Goal: Task Accomplishment & Management: Use online tool/utility

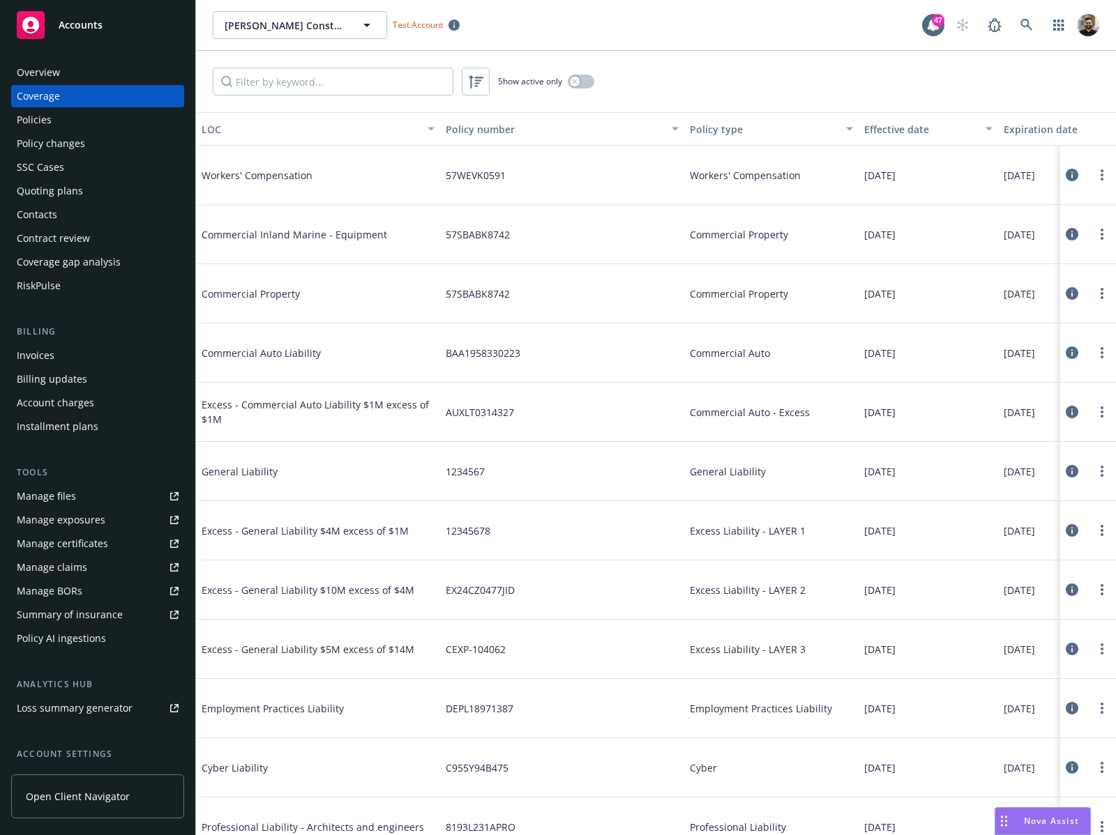
click at [95, 639] on div "Policy AI ingestions" at bounding box center [61, 639] width 89 height 22
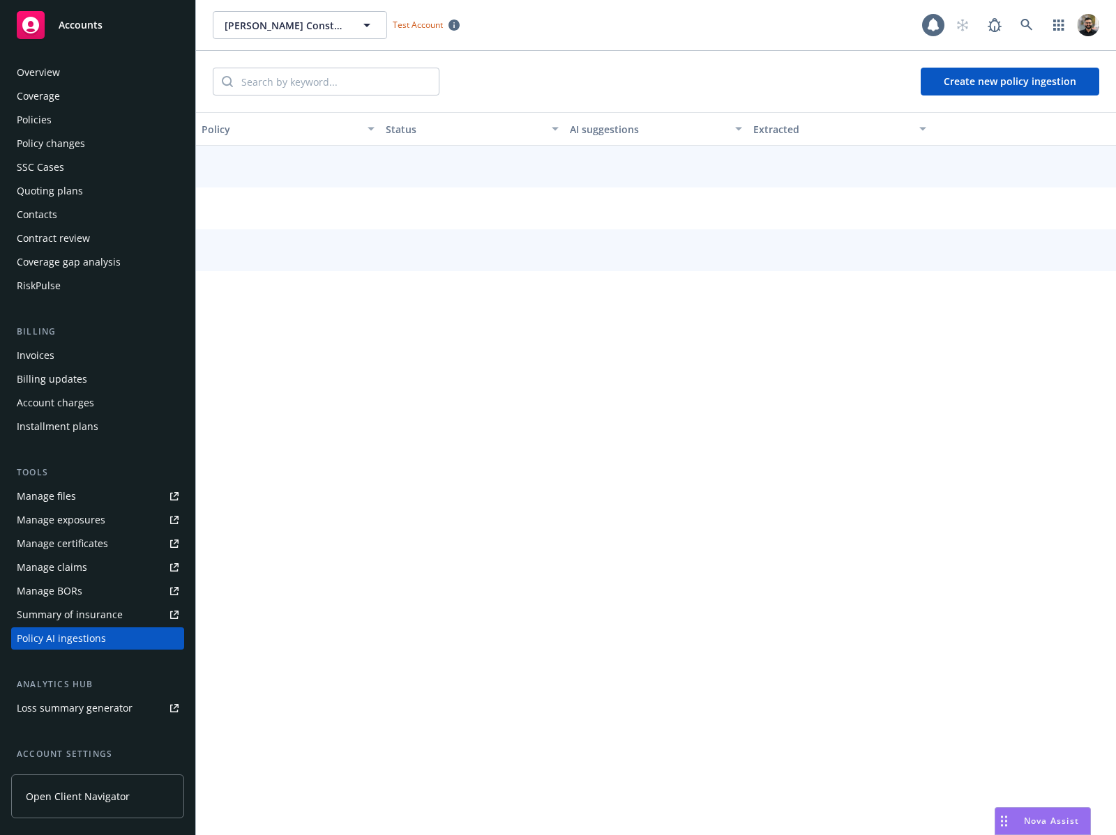
scroll to position [120, 0]
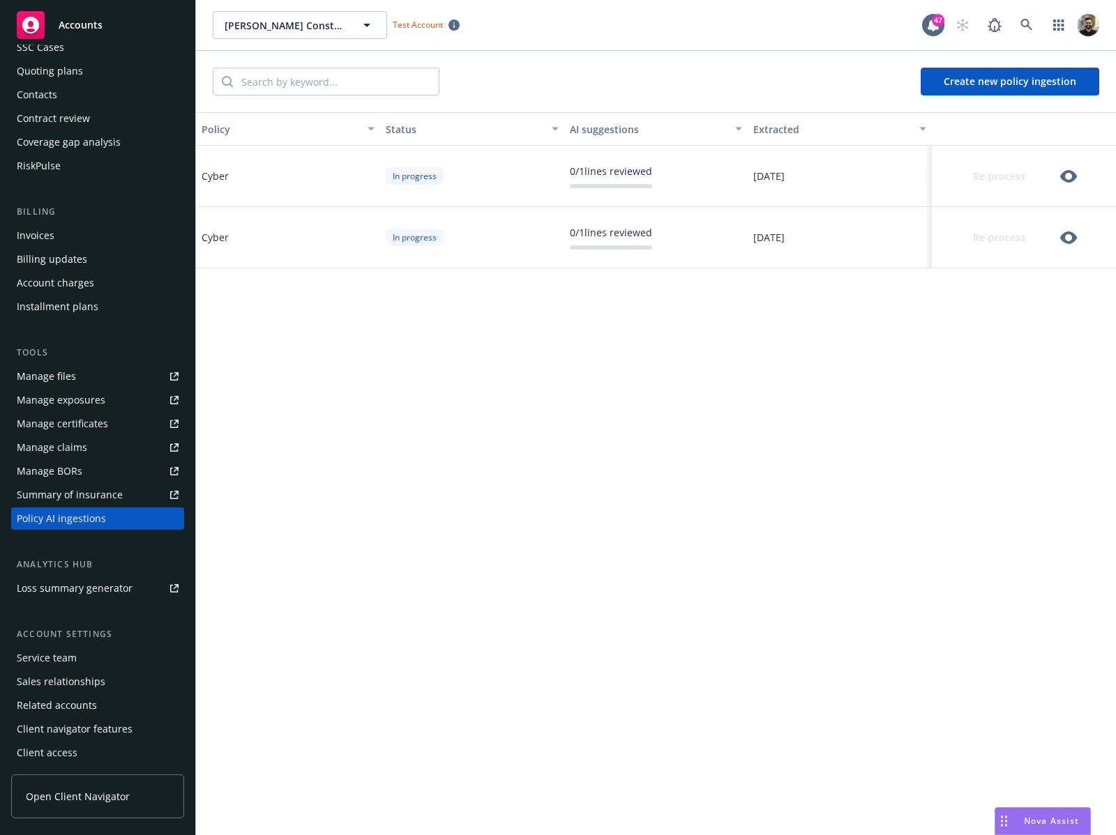
click at [980, 75] on button "Create new policy ingestion" at bounding box center [1009, 82] width 179 height 28
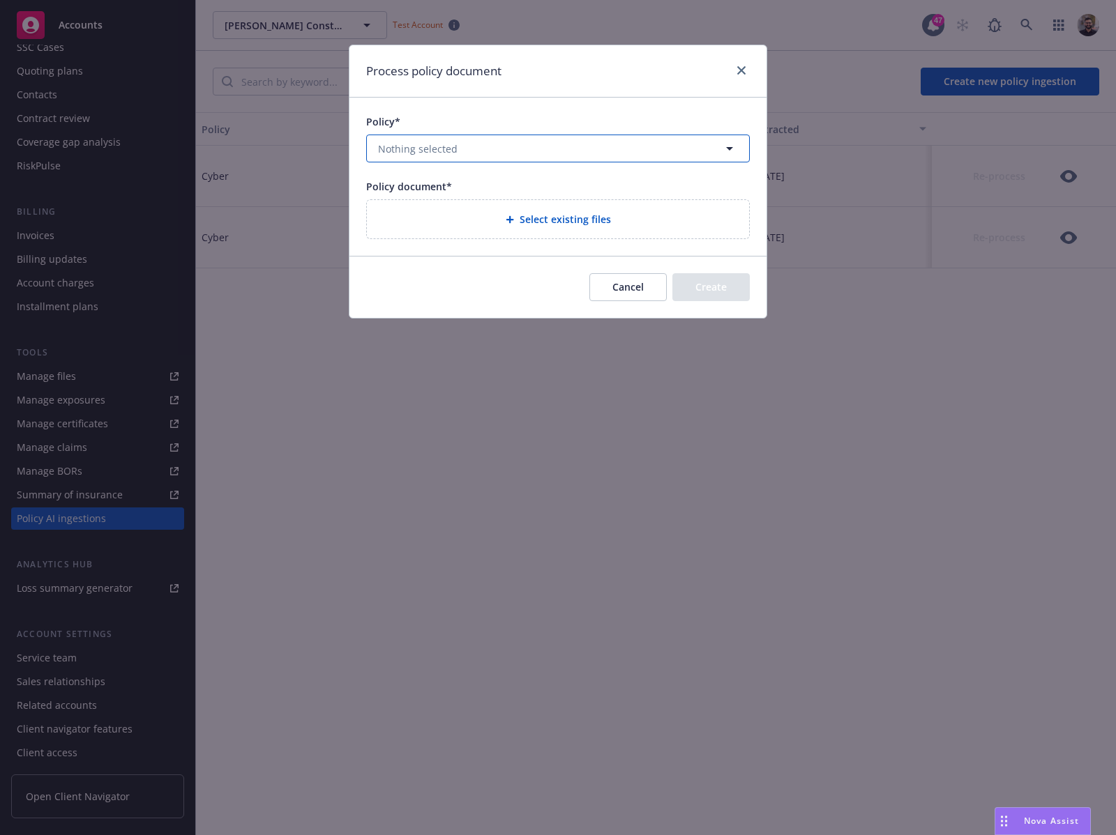
click at [688, 160] on button "Nothing selected" at bounding box center [557, 149] width 383 height 28
click at [577, 195] on span "All" at bounding box center [575, 190] width 12 height 15
click at [740, 74] on icon "close" at bounding box center [741, 70] width 8 height 8
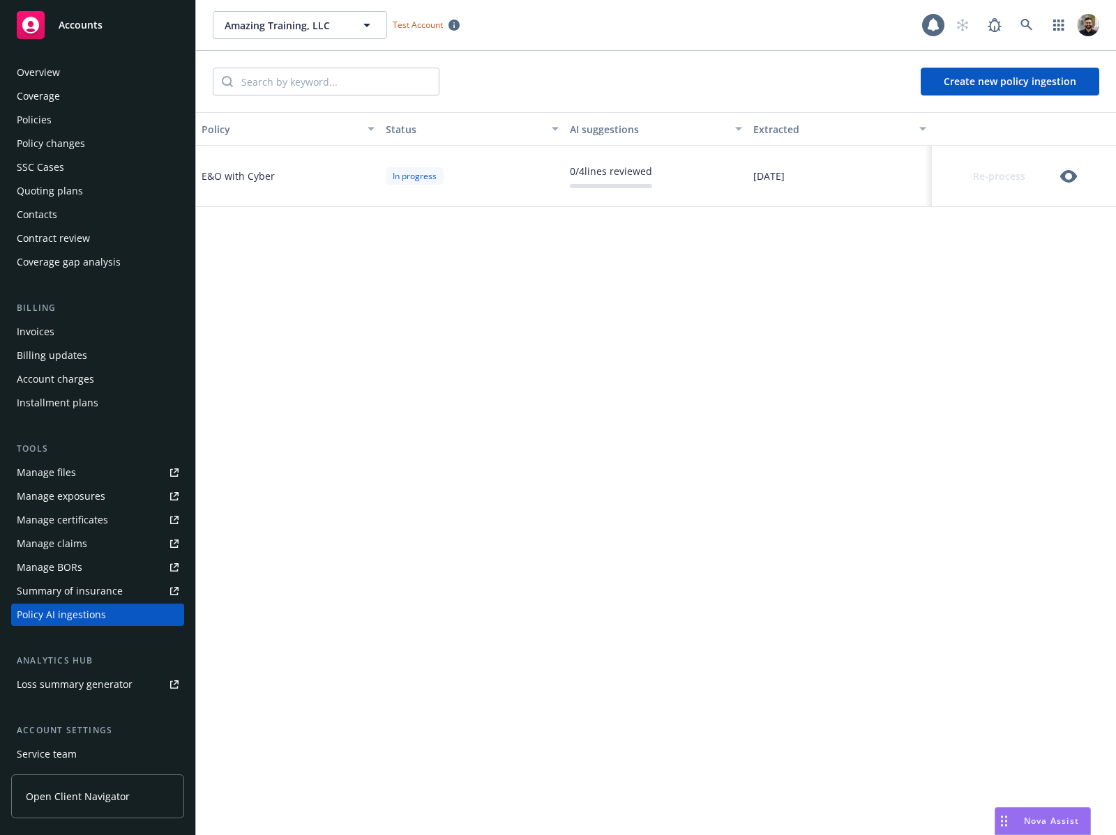
scroll to position [96, 0]
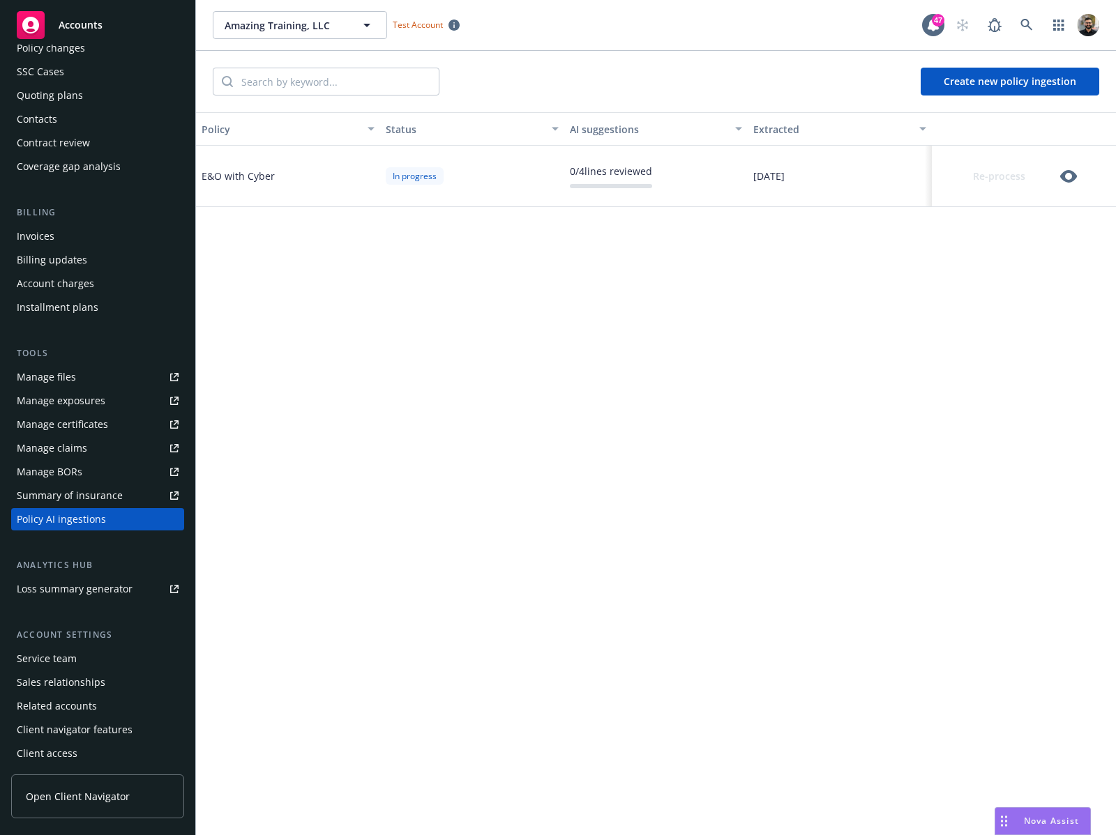
click at [971, 84] on button "Create new policy ingestion" at bounding box center [1009, 82] width 179 height 28
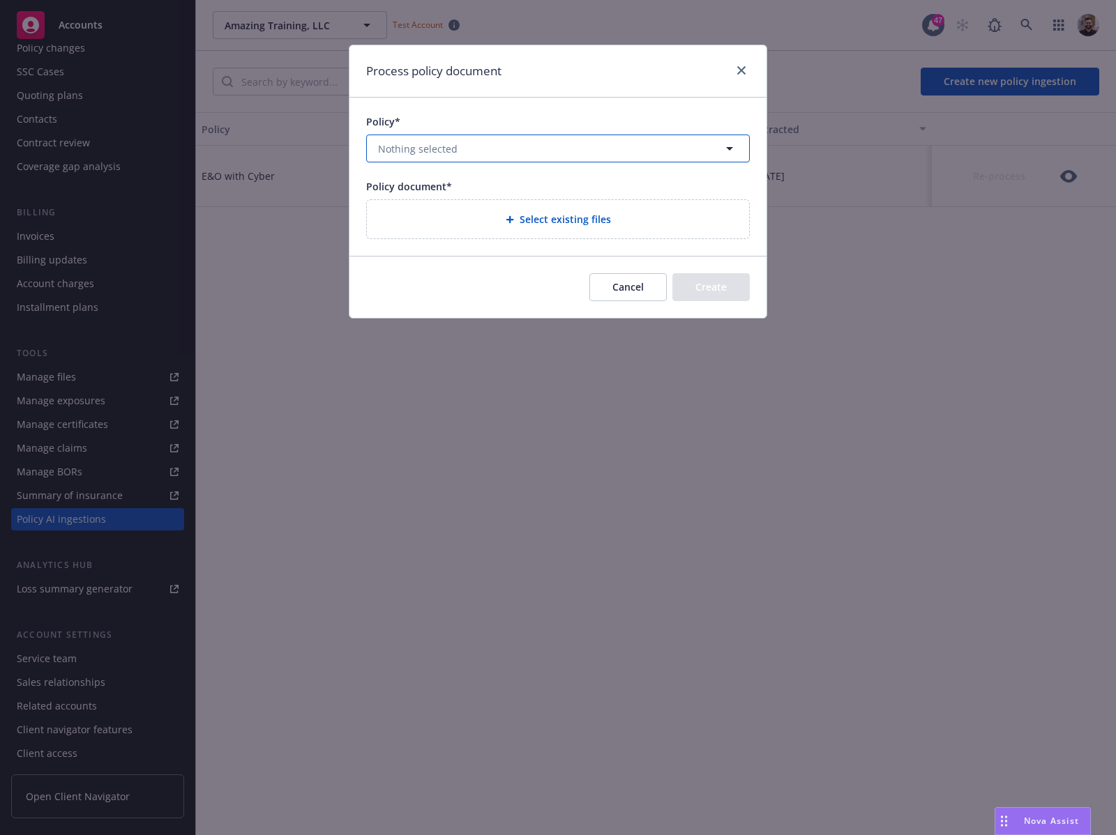
click at [655, 160] on button "Nothing selected" at bounding box center [557, 149] width 383 height 28
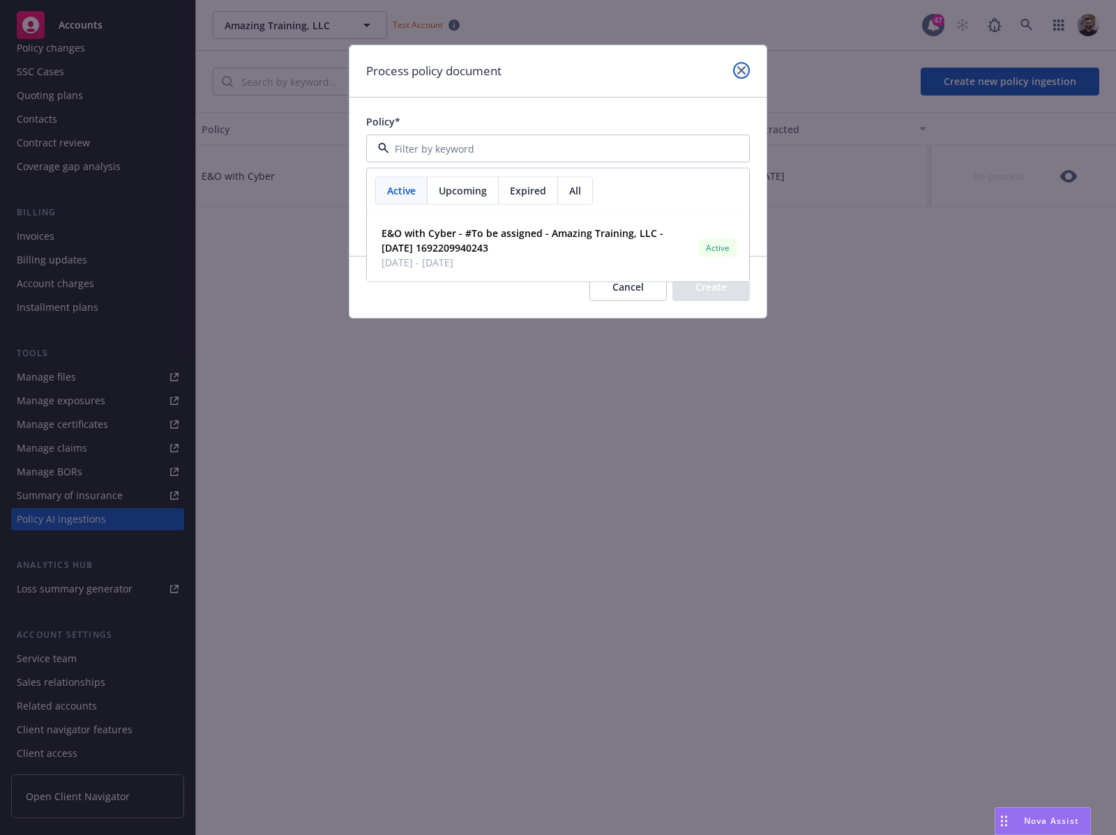
click at [738, 77] on link "close" at bounding box center [741, 70] width 17 height 17
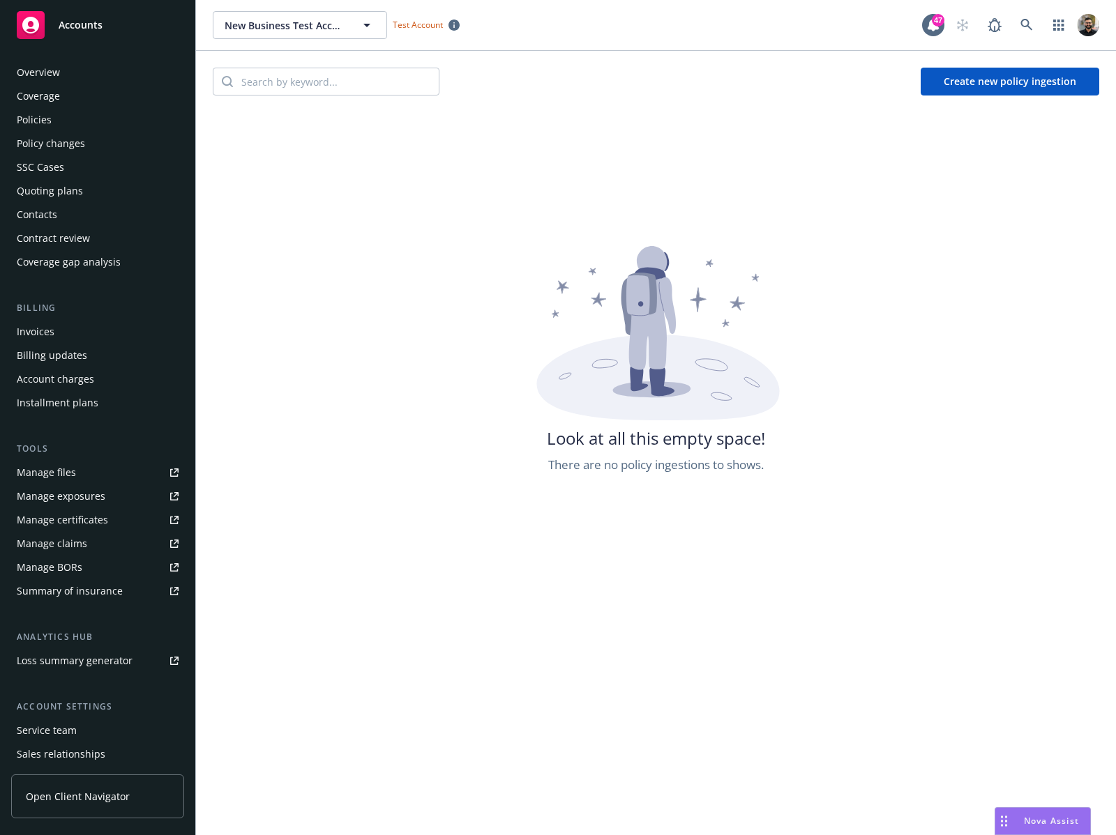
click at [1000, 80] on button "Create new policy ingestion" at bounding box center [1009, 82] width 179 height 28
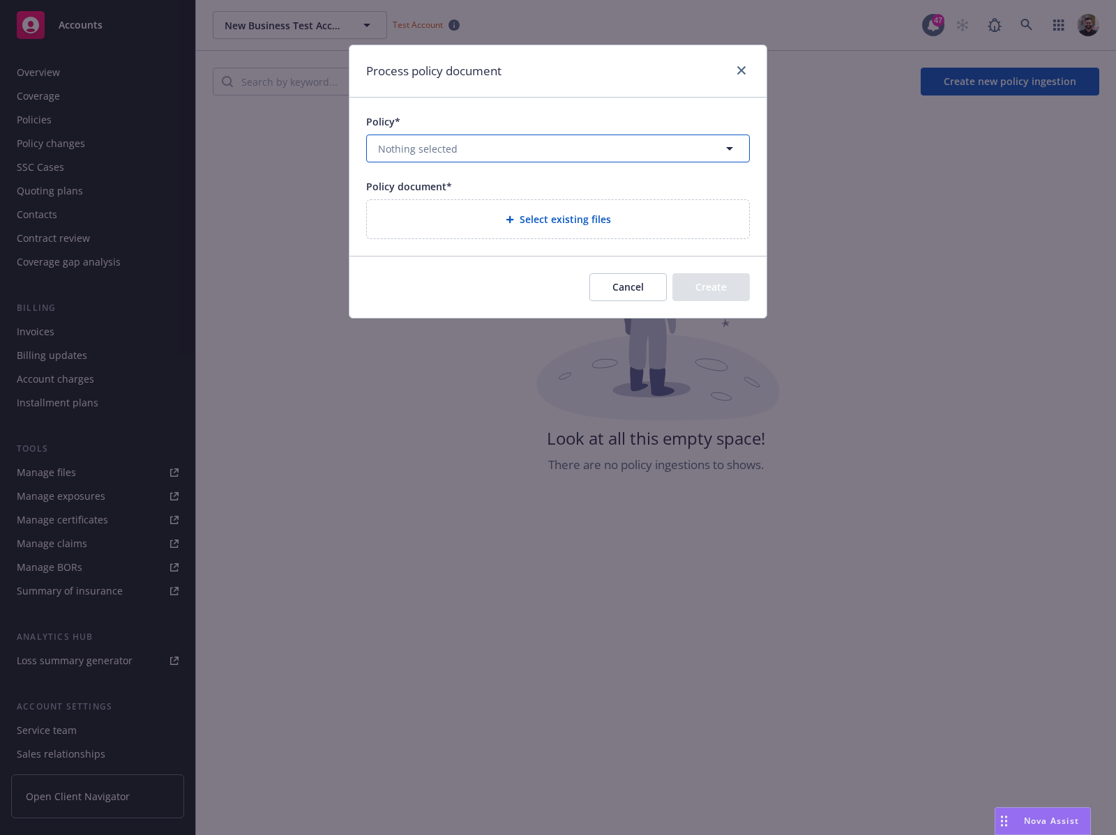
click at [685, 135] on button "Nothing selected" at bounding box center [557, 149] width 383 height 28
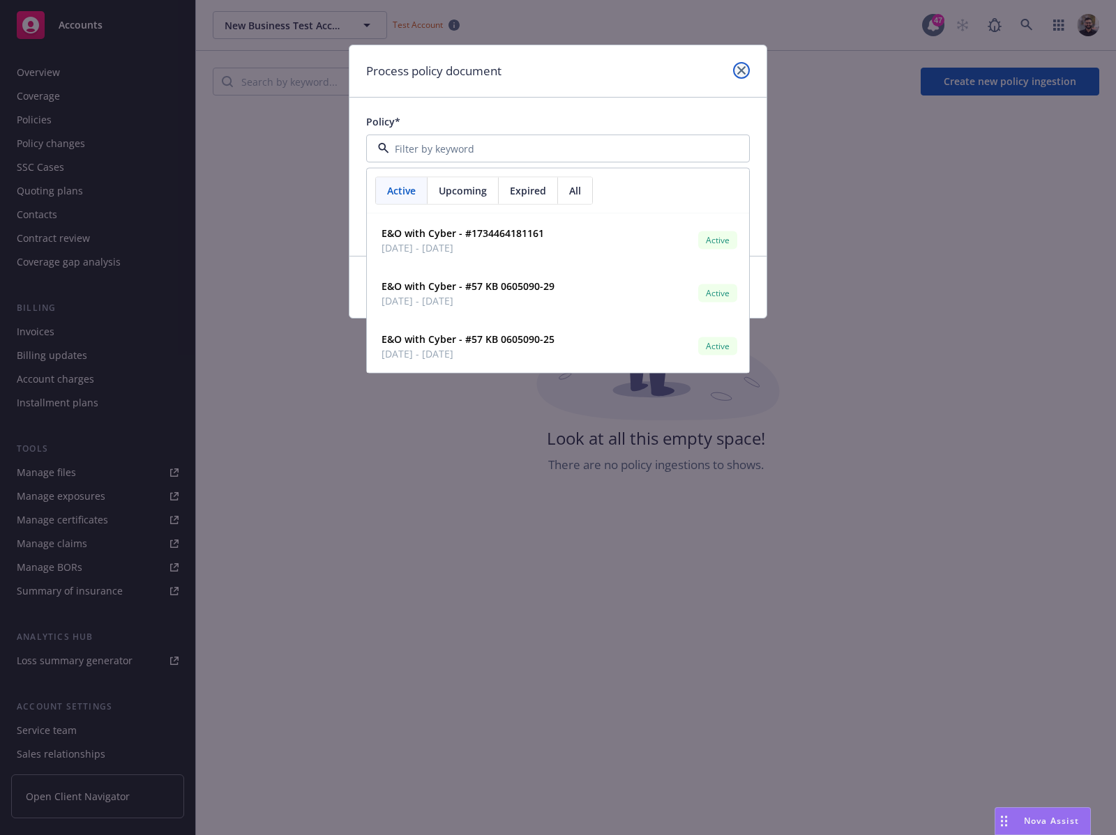
click at [737, 73] on icon "close" at bounding box center [741, 70] width 8 height 8
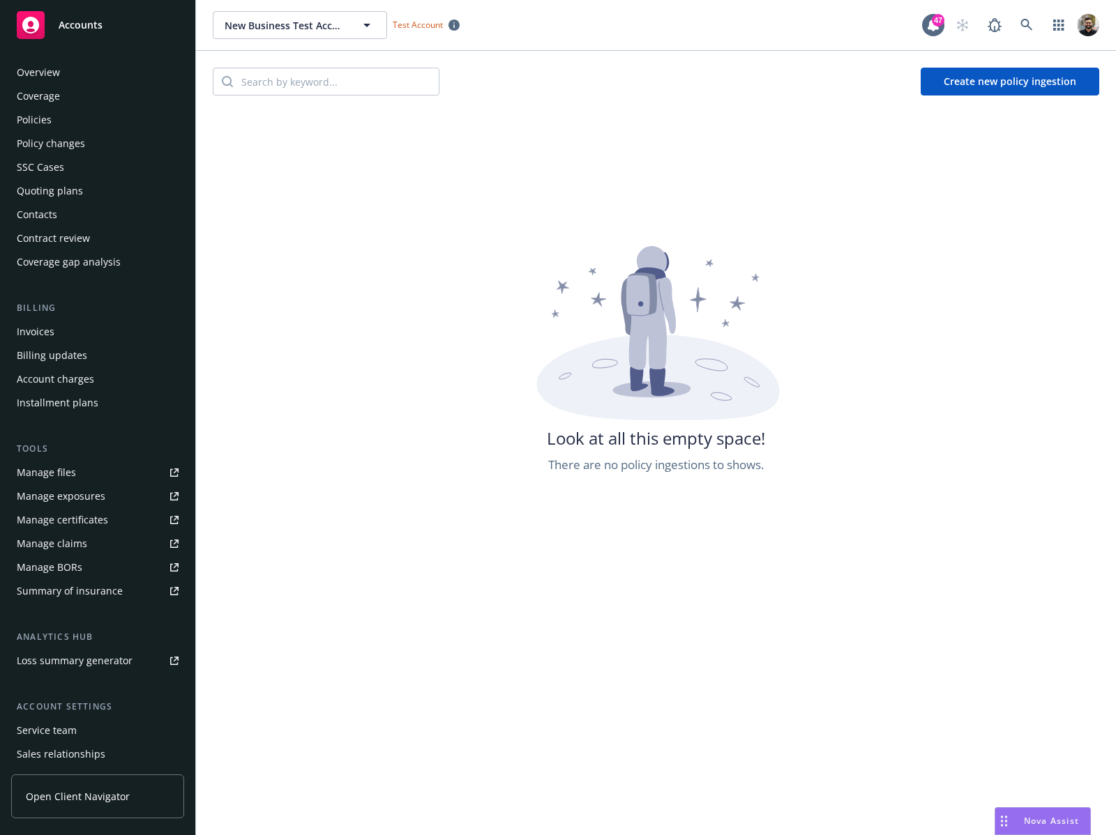
click at [127, 118] on div "Policies" at bounding box center [98, 120] width 162 height 22
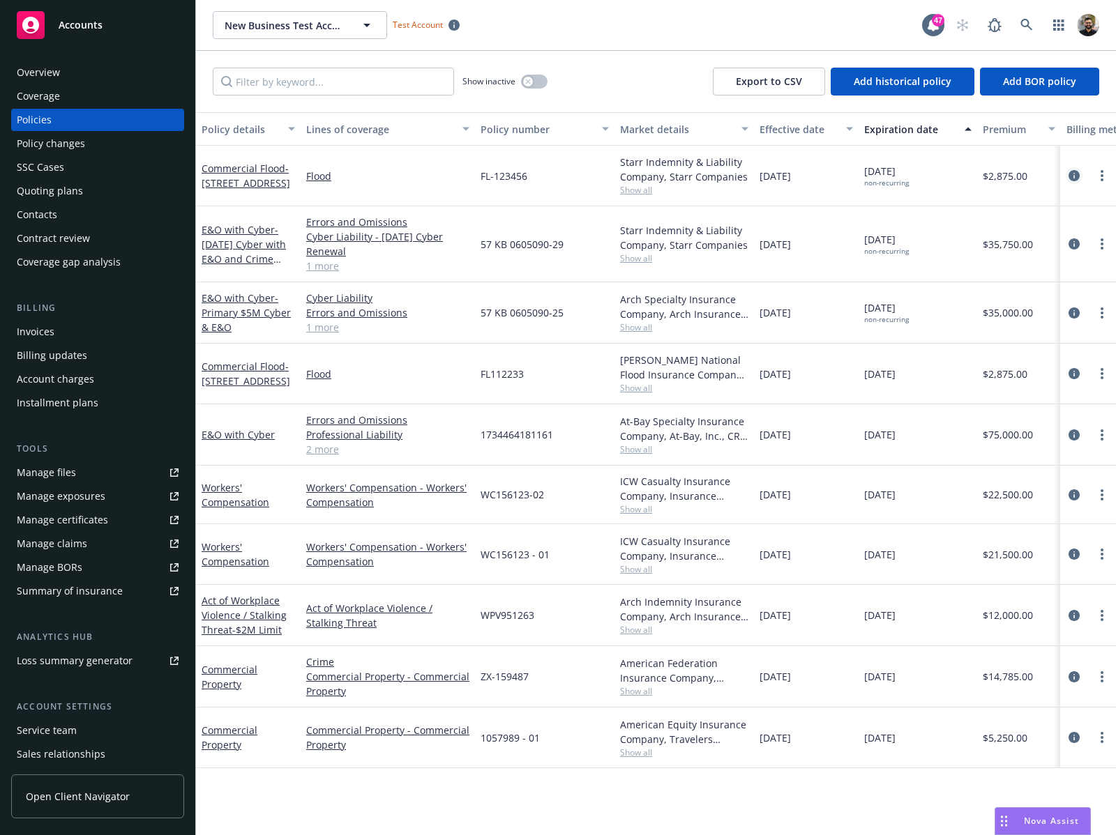
click at [1075, 174] on icon "circleInformation" at bounding box center [1073, 175] width 11 height 11
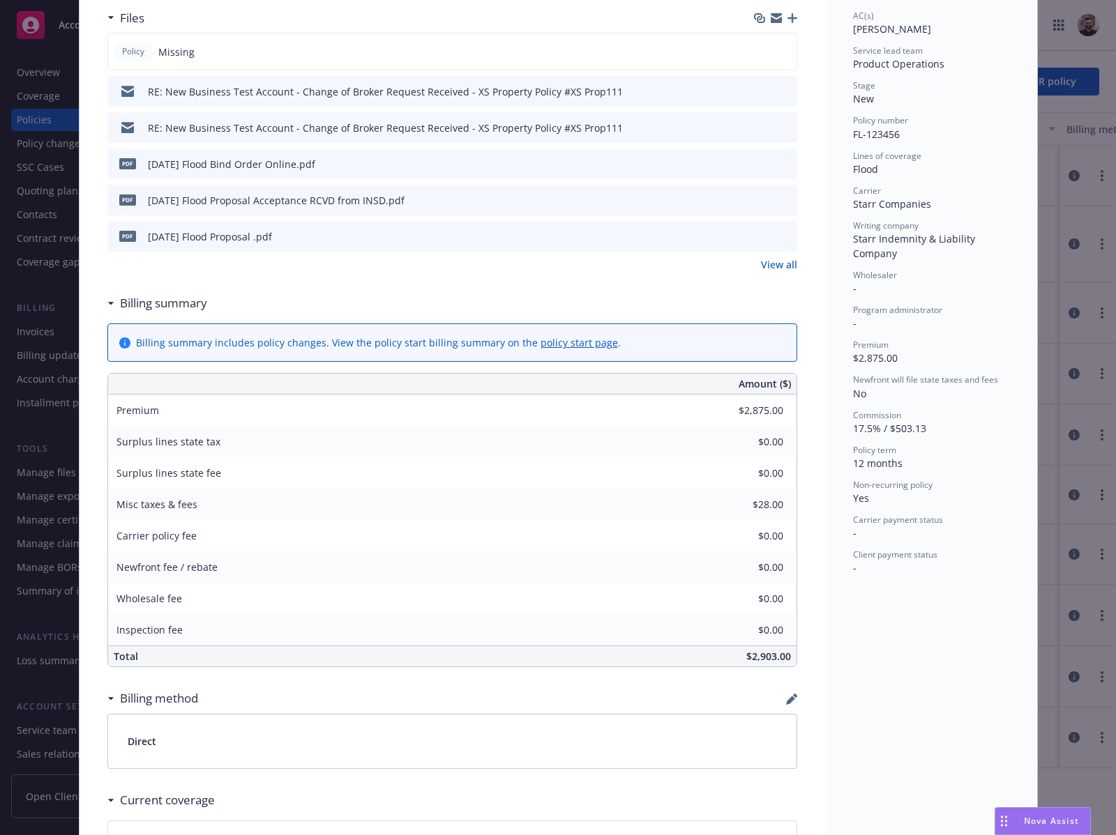
scroll to position [519, 0]
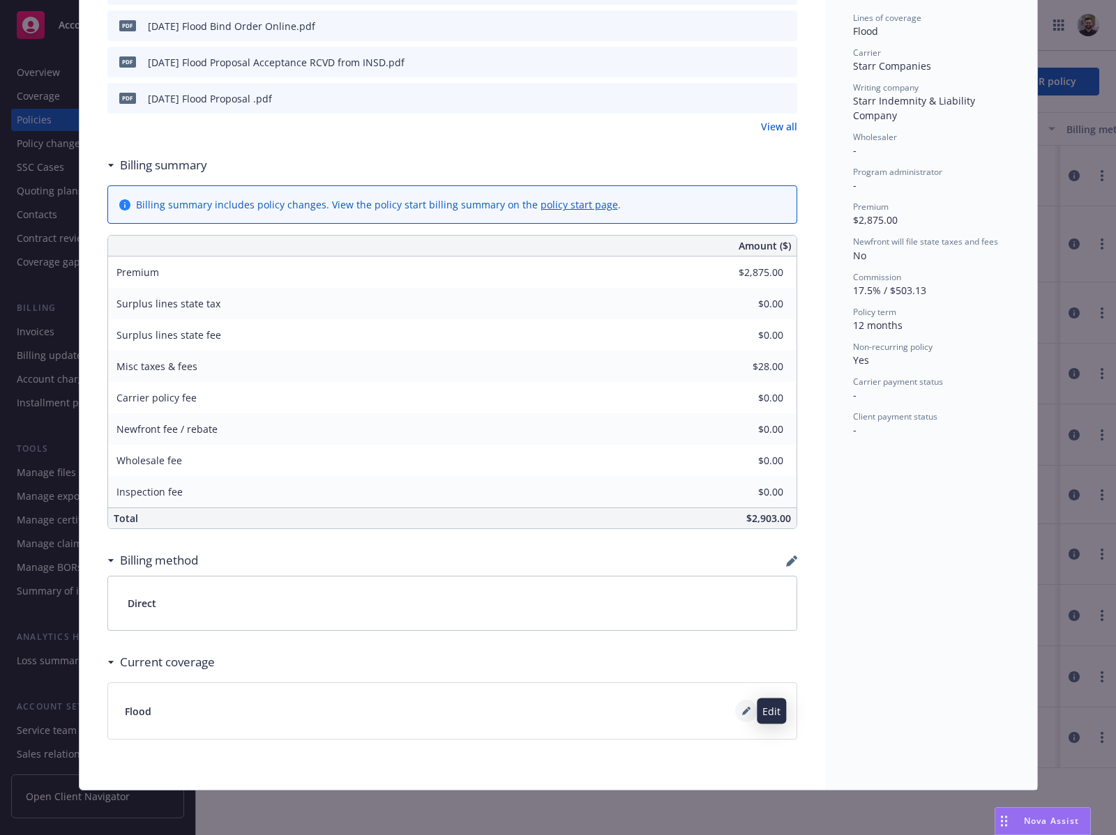
click at [738, 717] on button at bounding box center [746, 711] width 22 height 22
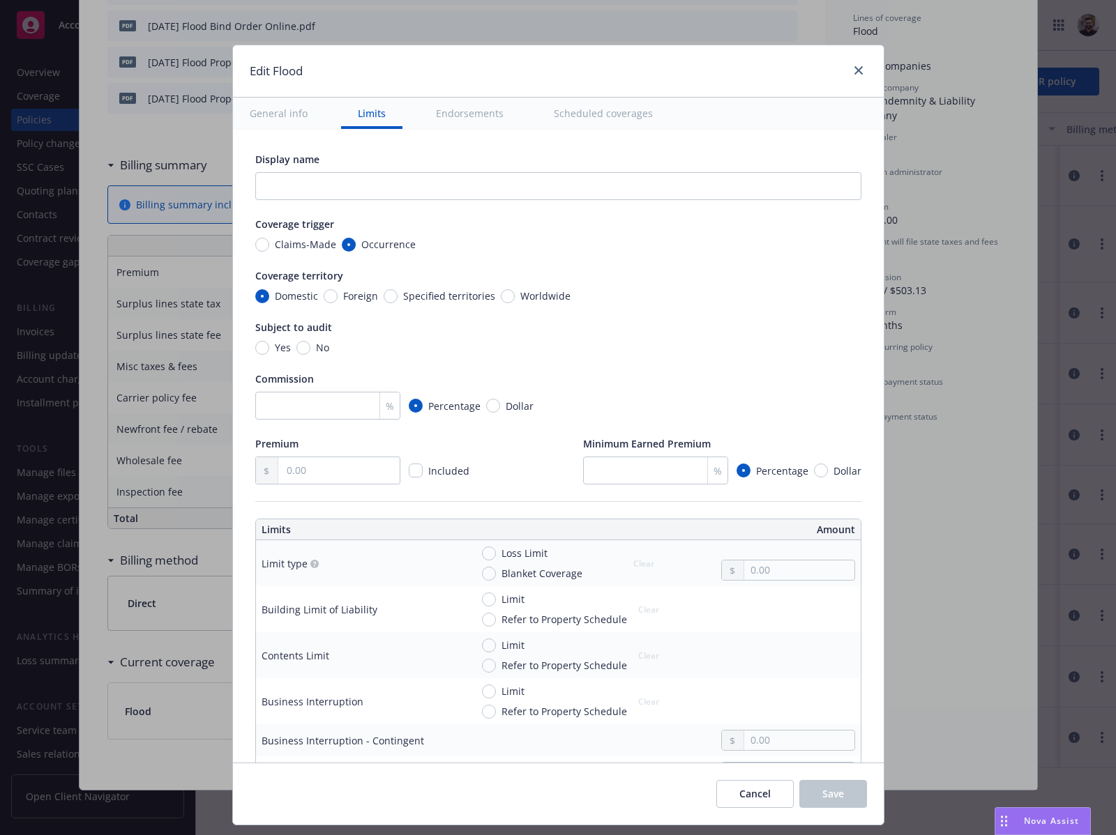
click at [992, 75] on div "Edit Flood General info Limits Endorsements Scheduled coverages Display name Co…" at bounding box center [558, 417] width 1116 height 835
click at [860, 70] on icon "close" at bounding box center [858, 70] width 8 height 8
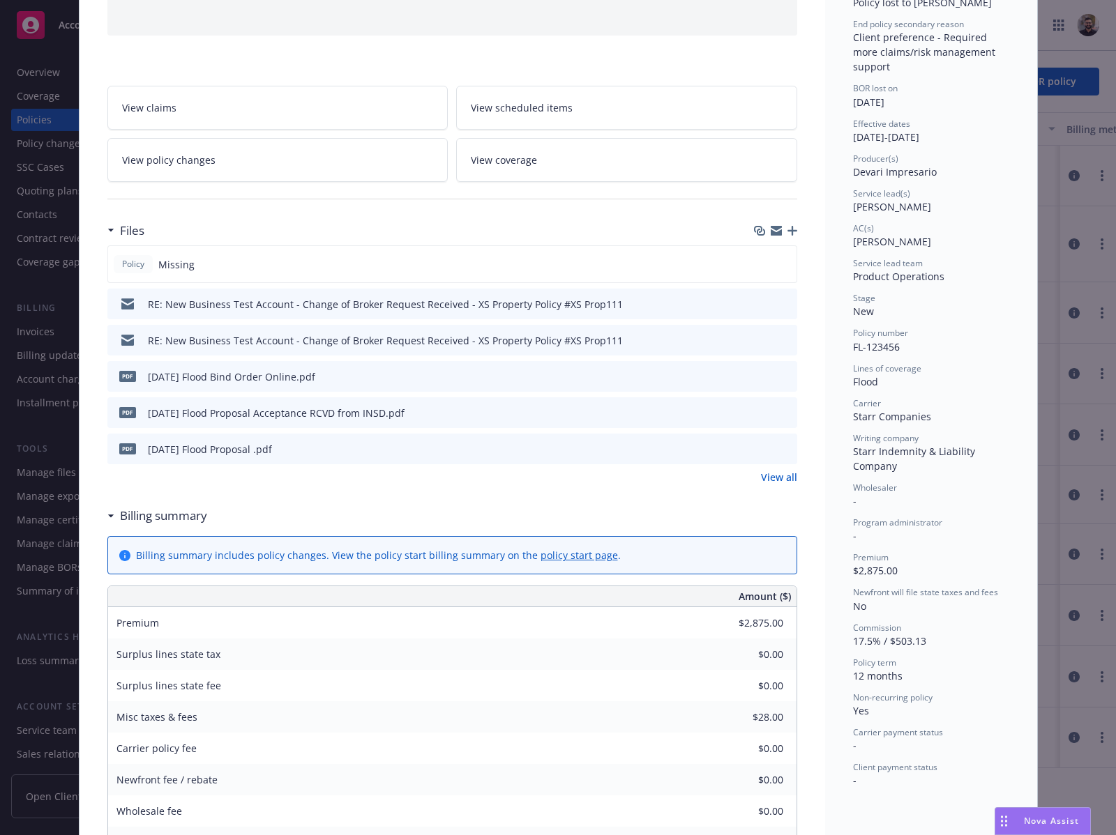
scroll to position [0, 0]
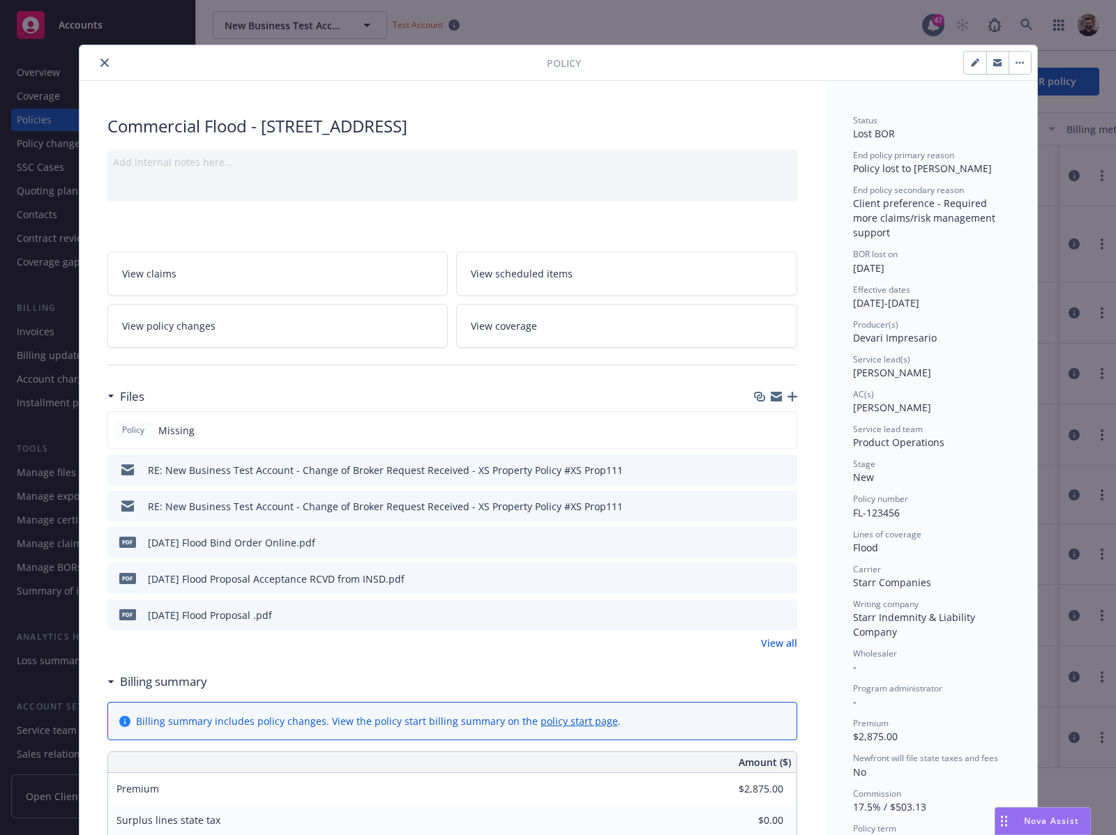
click at [644, 324] on link "View coverage" at bounding box center [626, 326] width 341 height 44
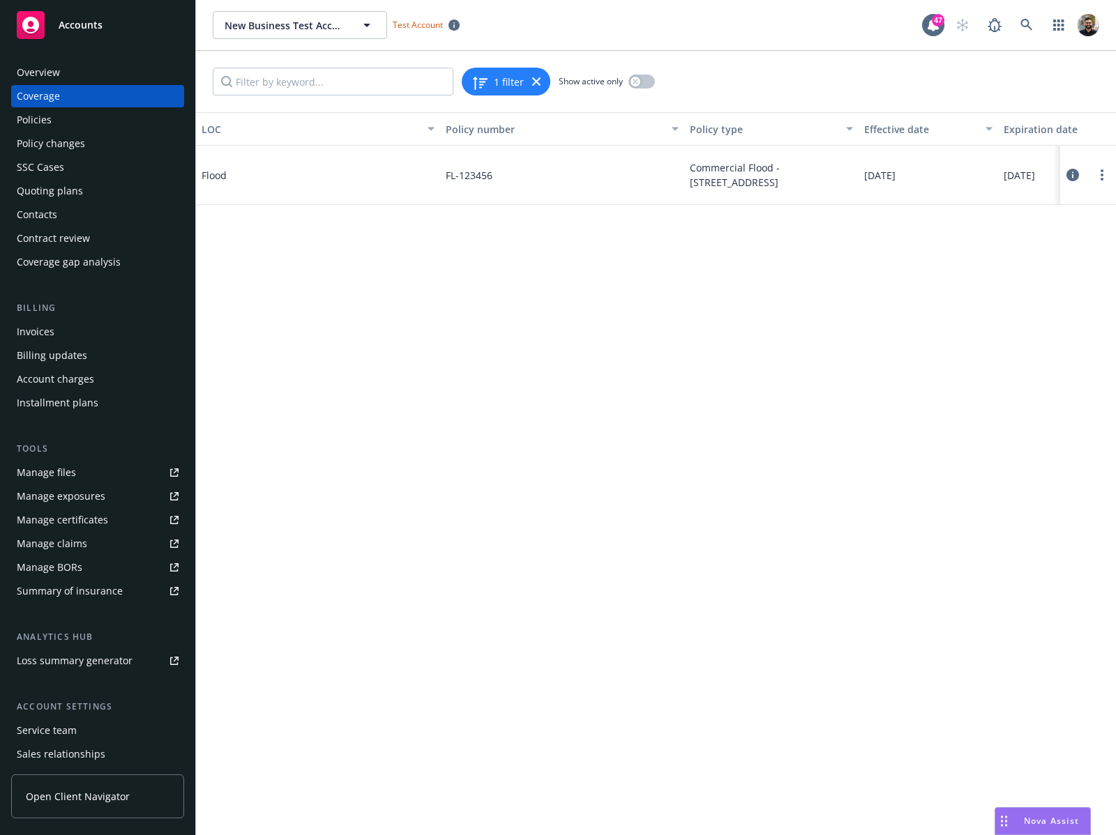
click at [957, 251] on div "LOC Policy number Policy type Effective date Expiration date Status Flood FL-12…" at bounding box center [656, 474] width 920 height 724
click at [1071, 174] on icon at bounding box center [1072, 175] width 13 height 13
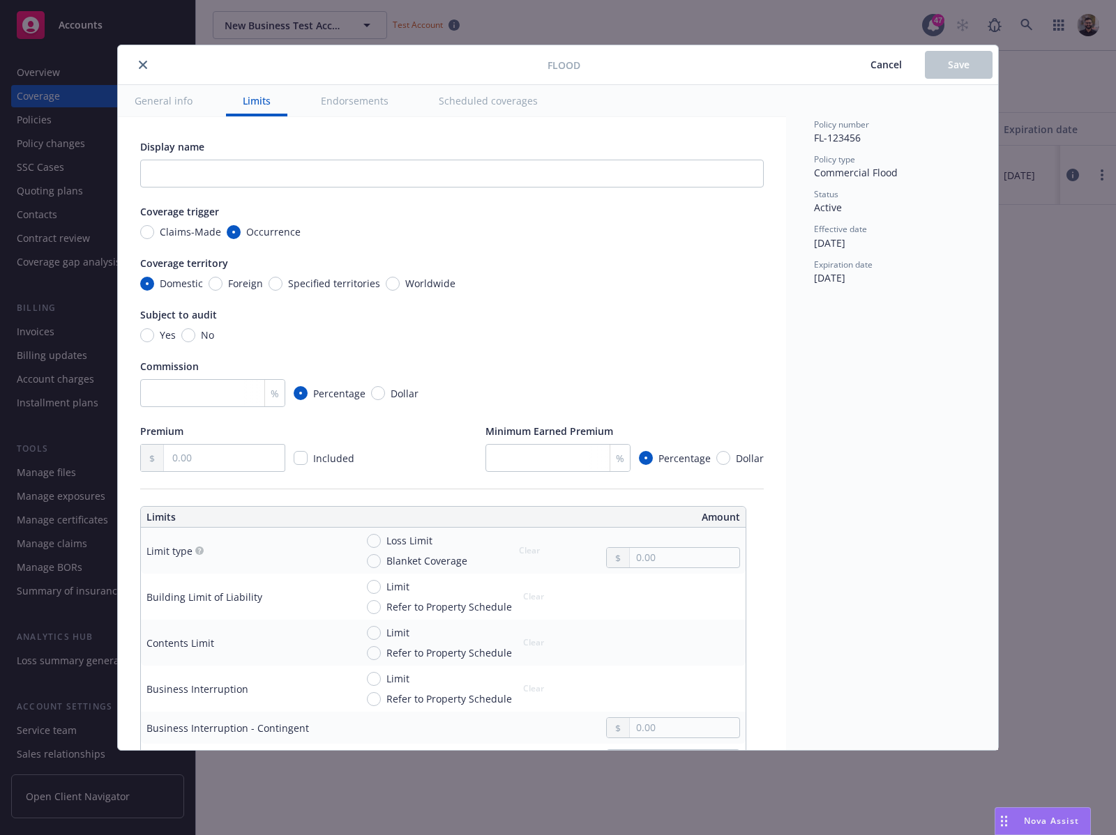
click at [877, 63] on span "Cancel" at bounding box center [885, 64] width 31 height 13
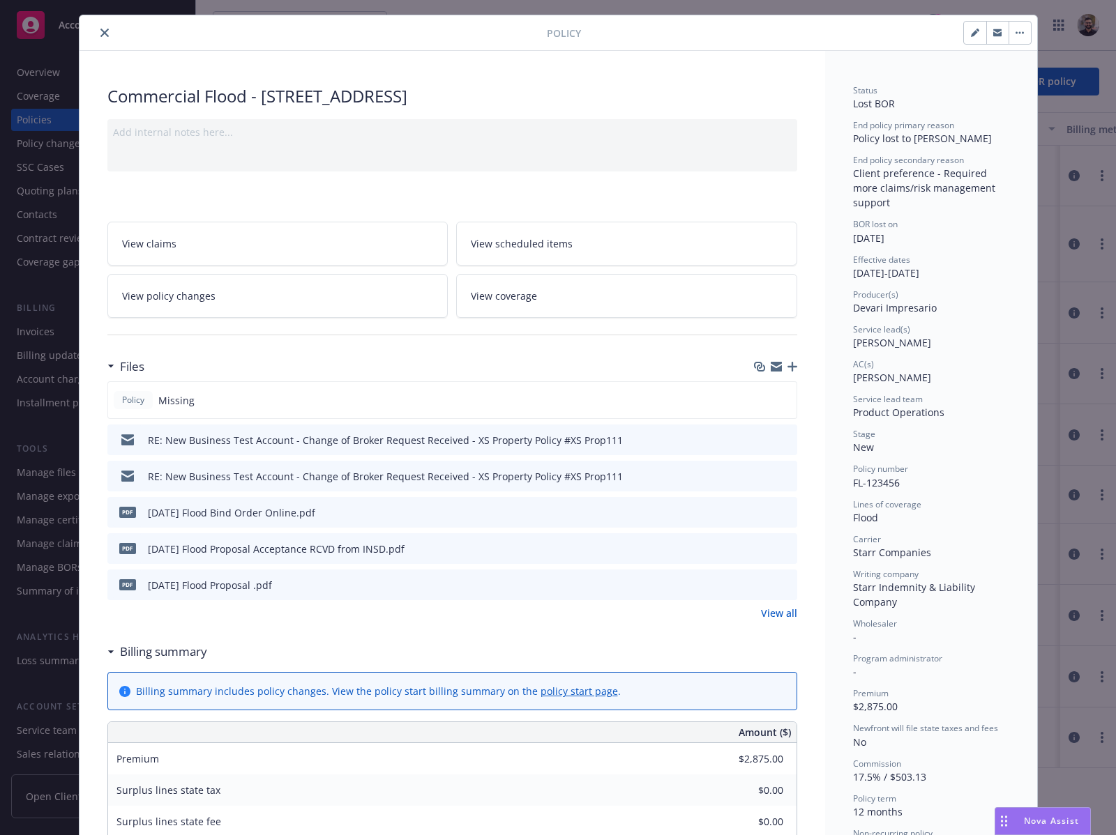
scroll to position [40, 0]
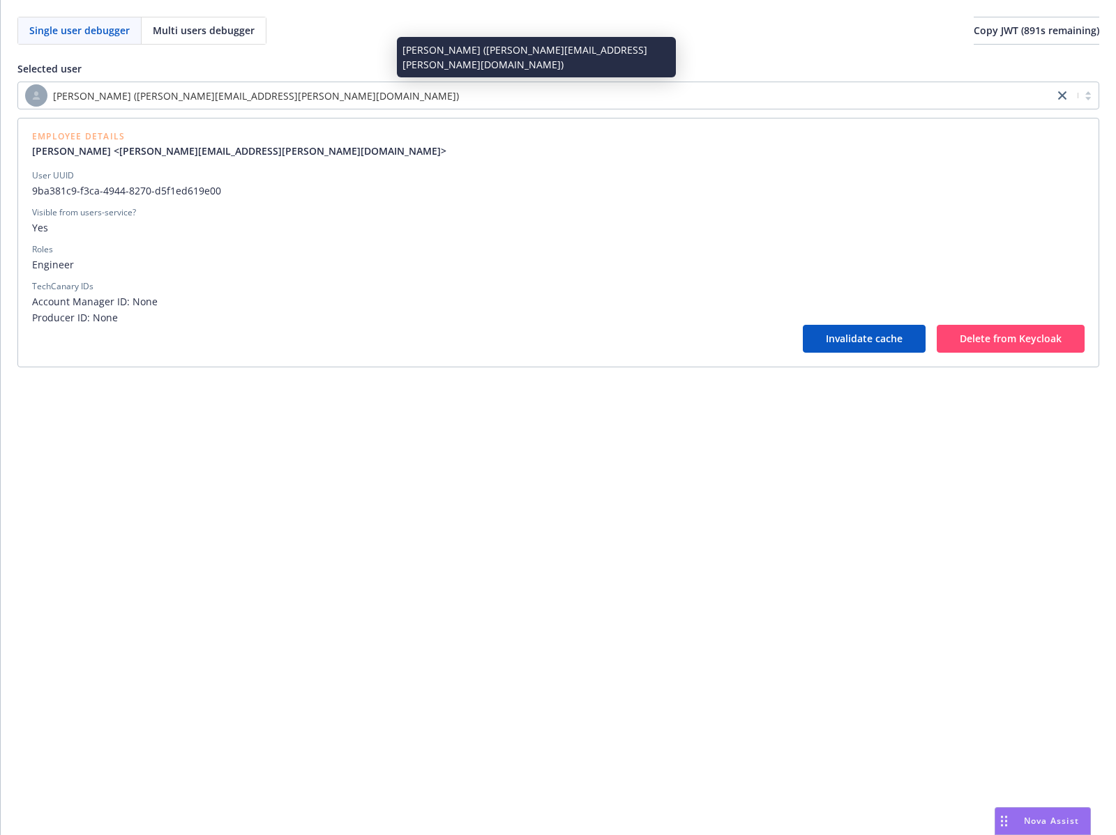
click at [312, 89] on div "[PERSON_NAME] ([PERSON_NAME][EMAIL_ADDRESS][PERSON_NAME][DOMAIN_NAME])" at bounding box center [536, 95] width 1022 height 22
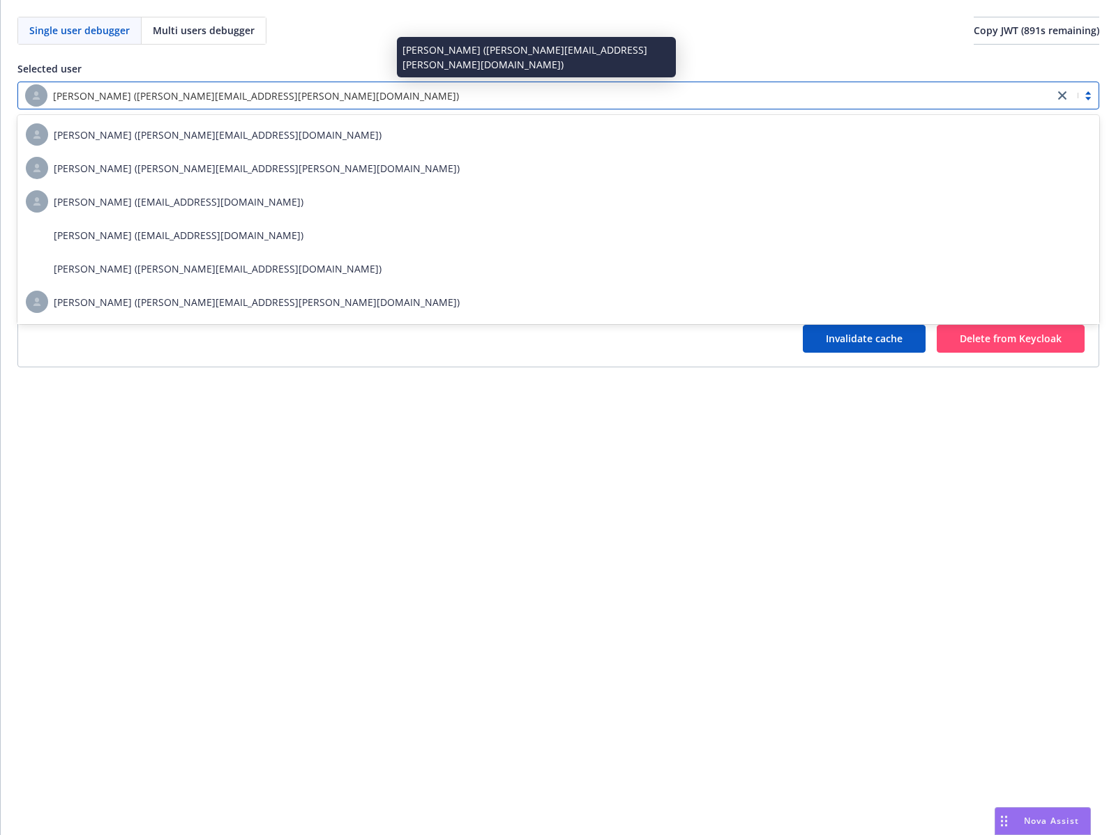
paste input "02dd4427-8869-467f-83f4-6cd864837f10"
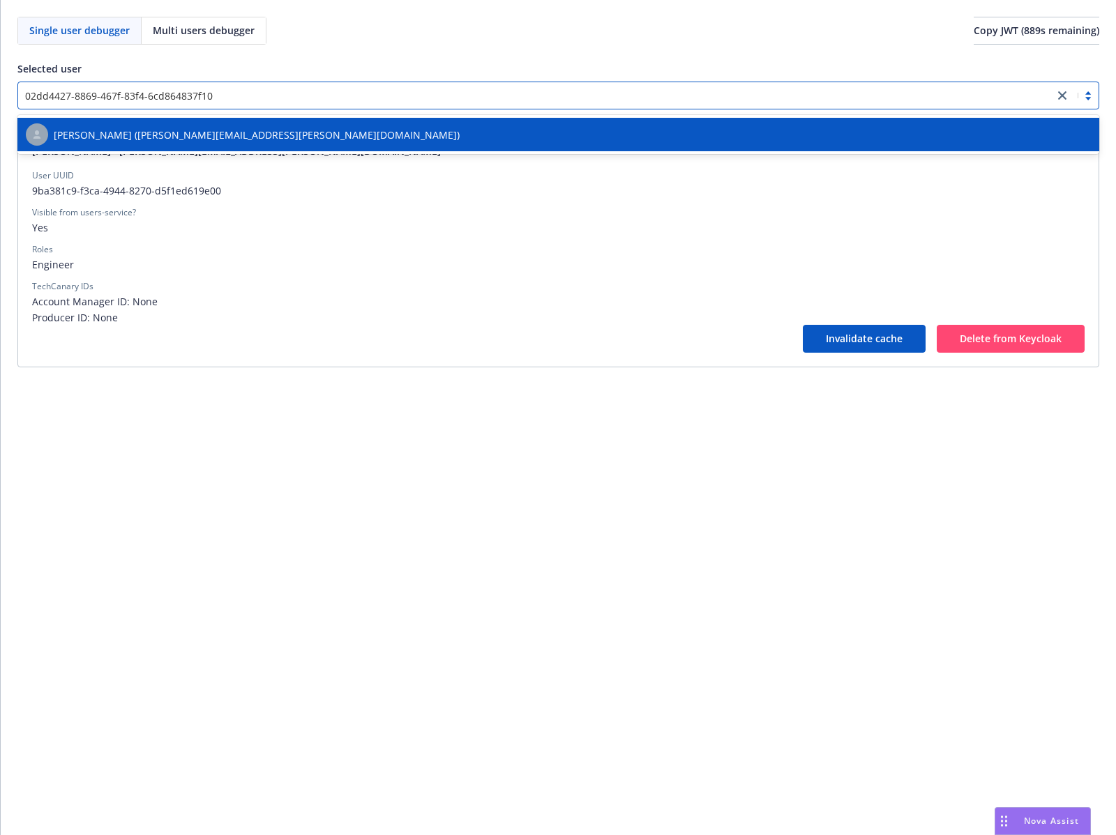
type input "02dd4427-8869-467f-83f4-6cd864837f10"
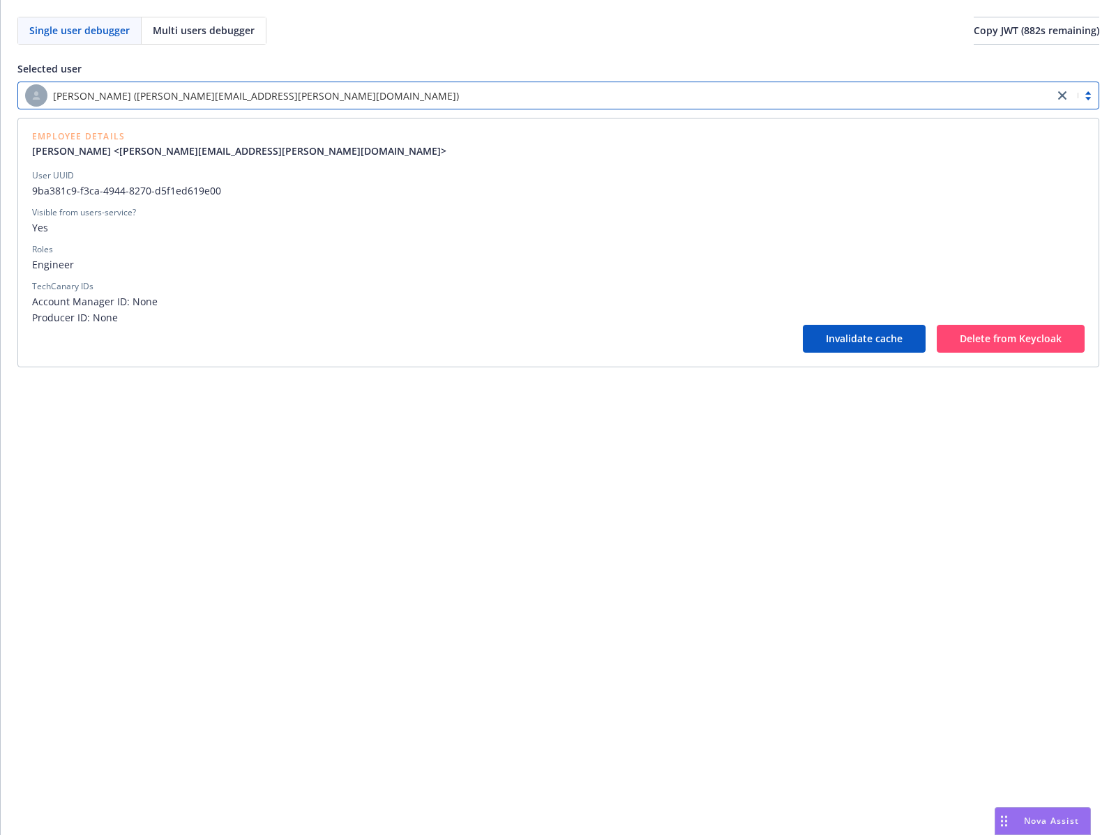
paste input "66c22939-9f7a-4f7e-8725-9980ed5a5edb"
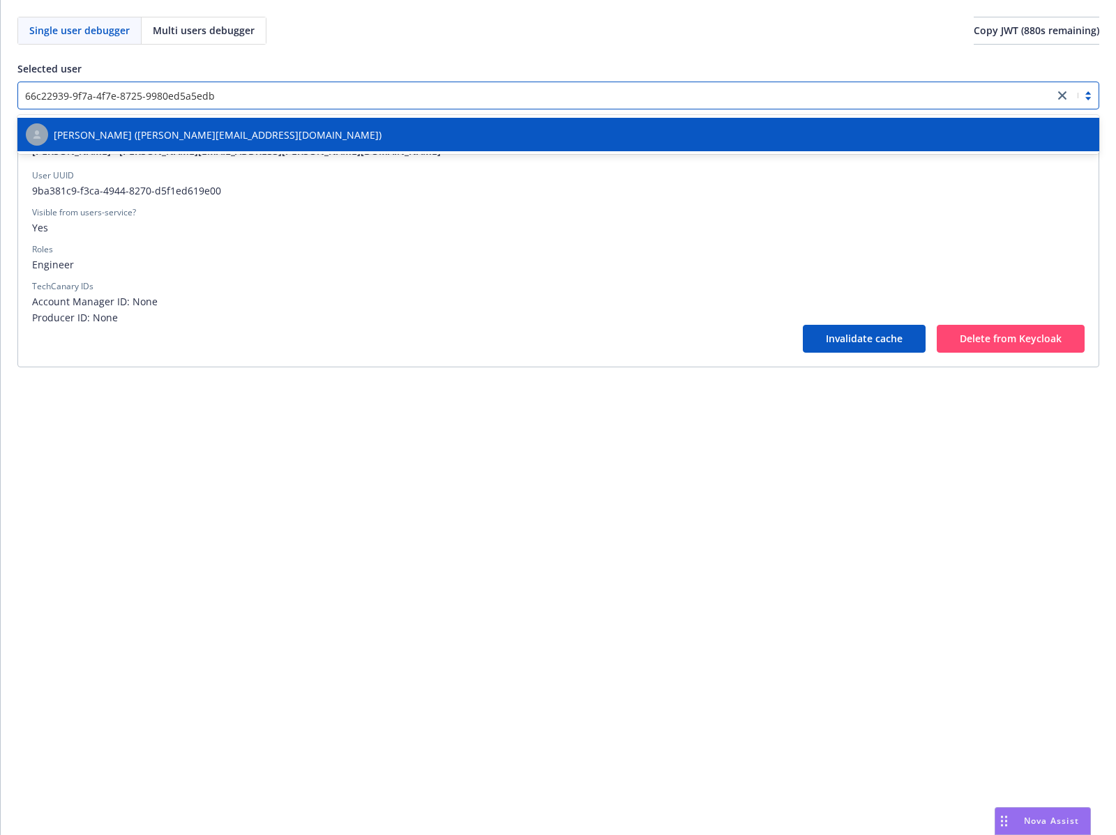
type input "66c22939-9f7a-4f7e-8725-9980ed5a5edb"
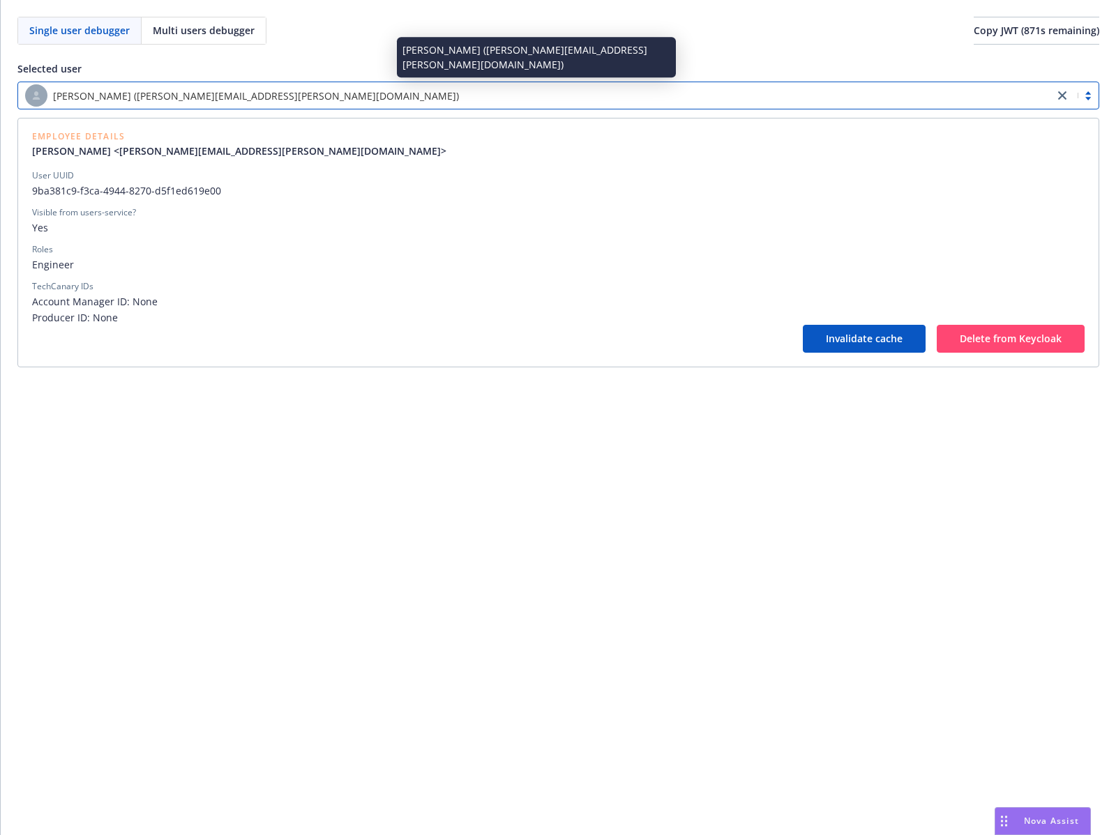
paste input "f3c68c53-d329-438c-9112-63418aac5263"
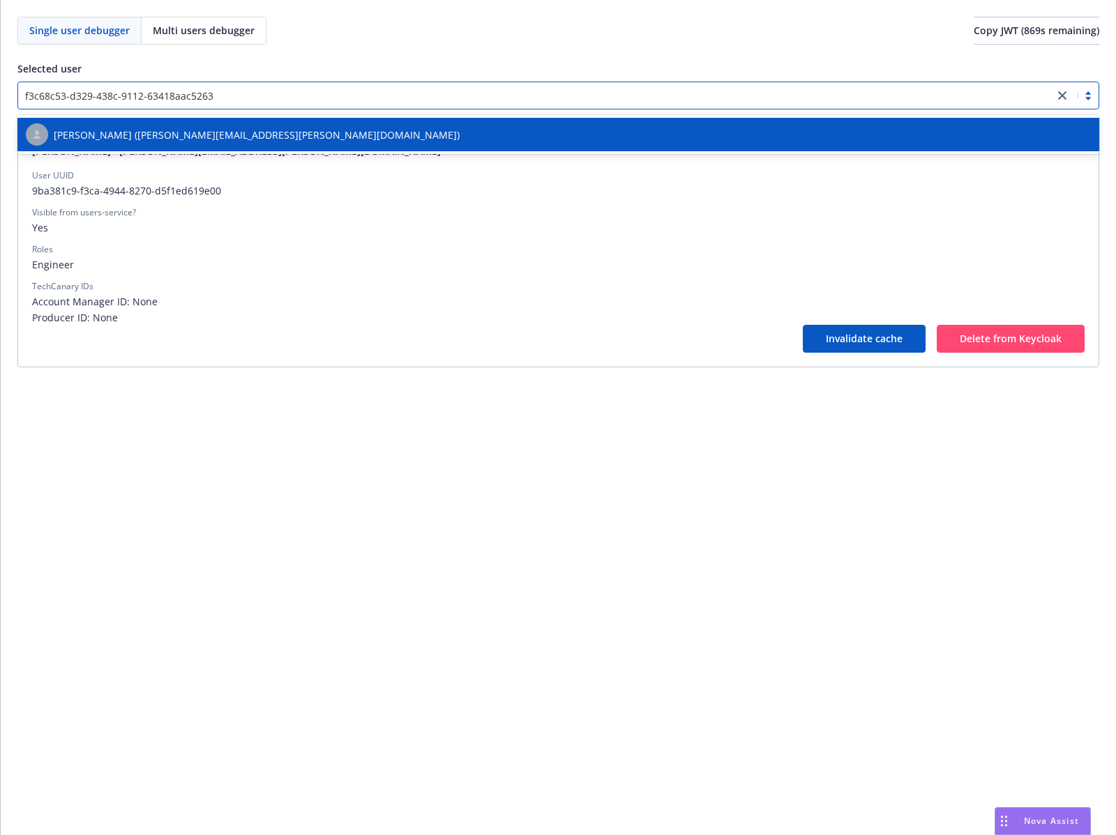
type input "f3c68c53-d329-438c-9112-63418aac5263"
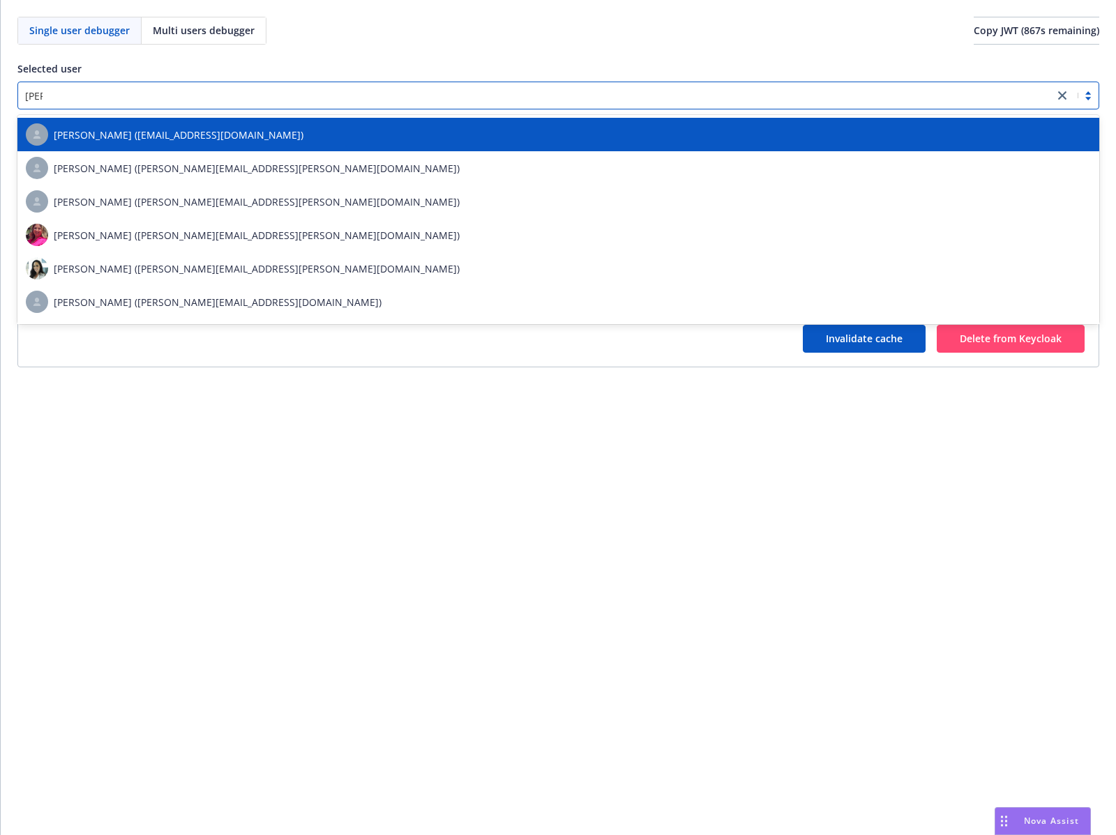
type input "[PERSON_NAME]"
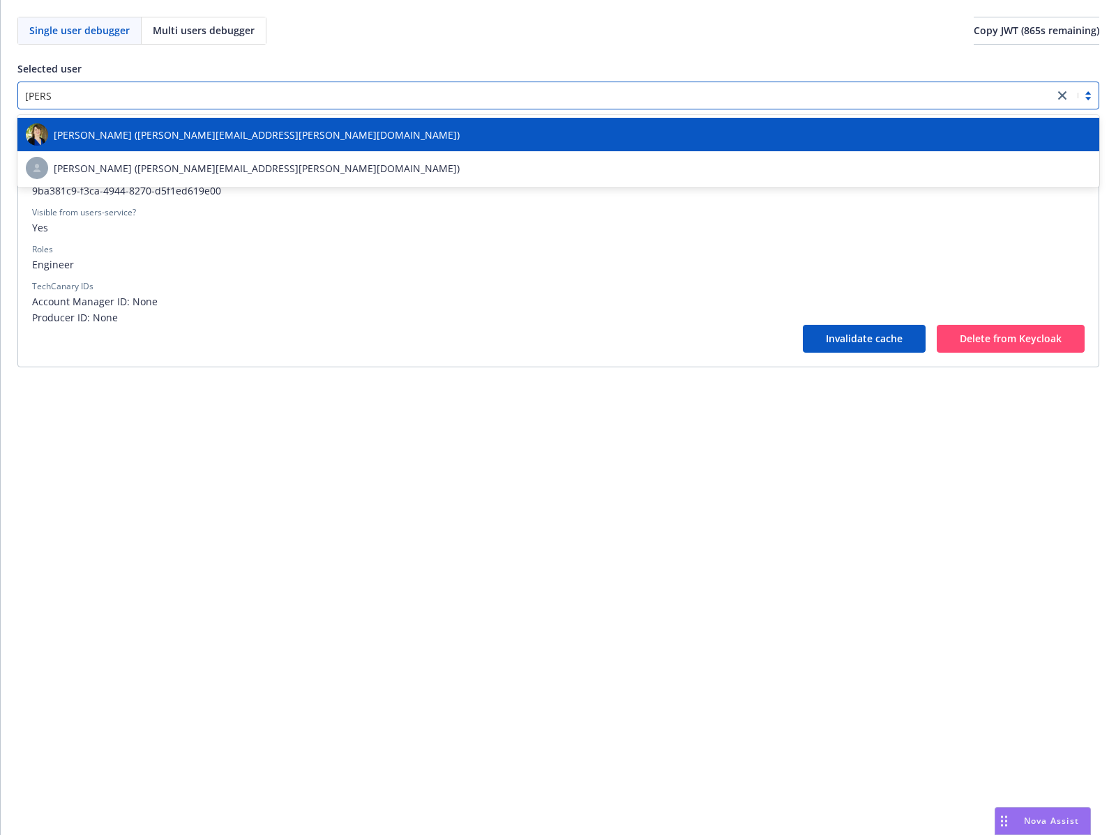
click at [317, 136] on div "[PERSON_NAME] ([PERSON_NAME][EMAIL_ADDRESS][PERSON_NAME][DOMAIN_NAME])" at bounding box center [558, 134] width 1065 height 22
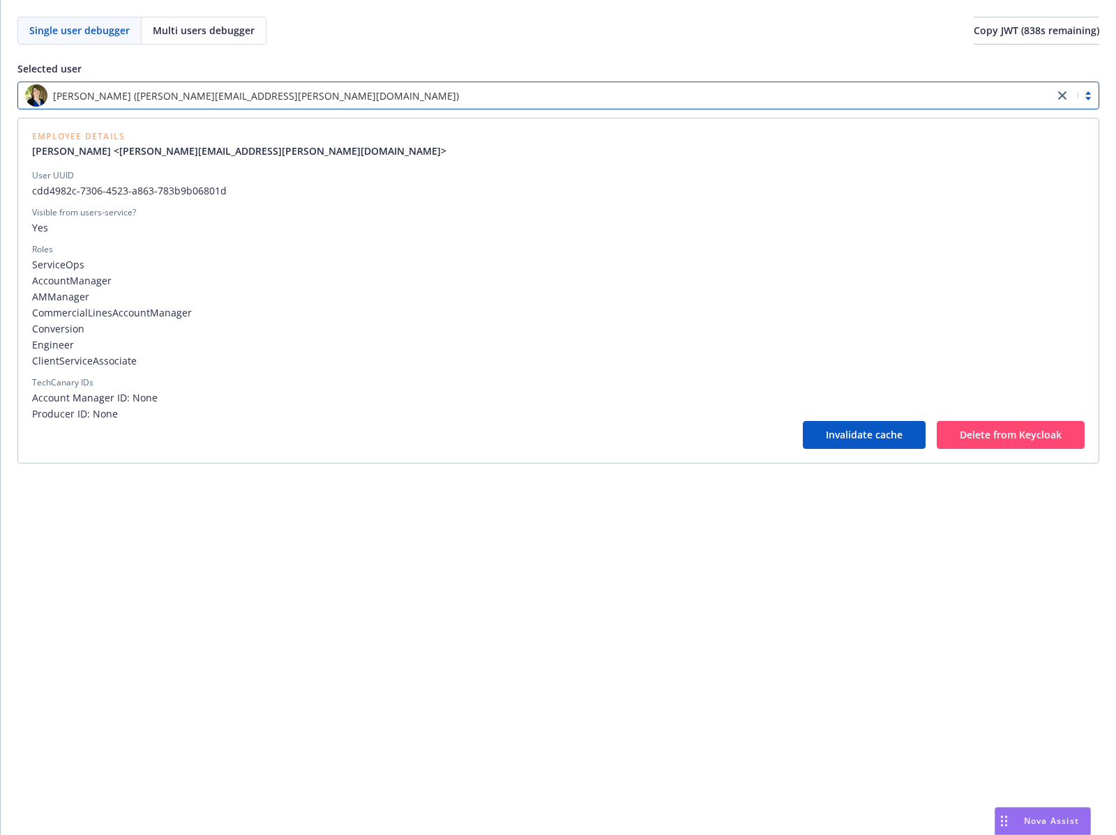
type input "wend"
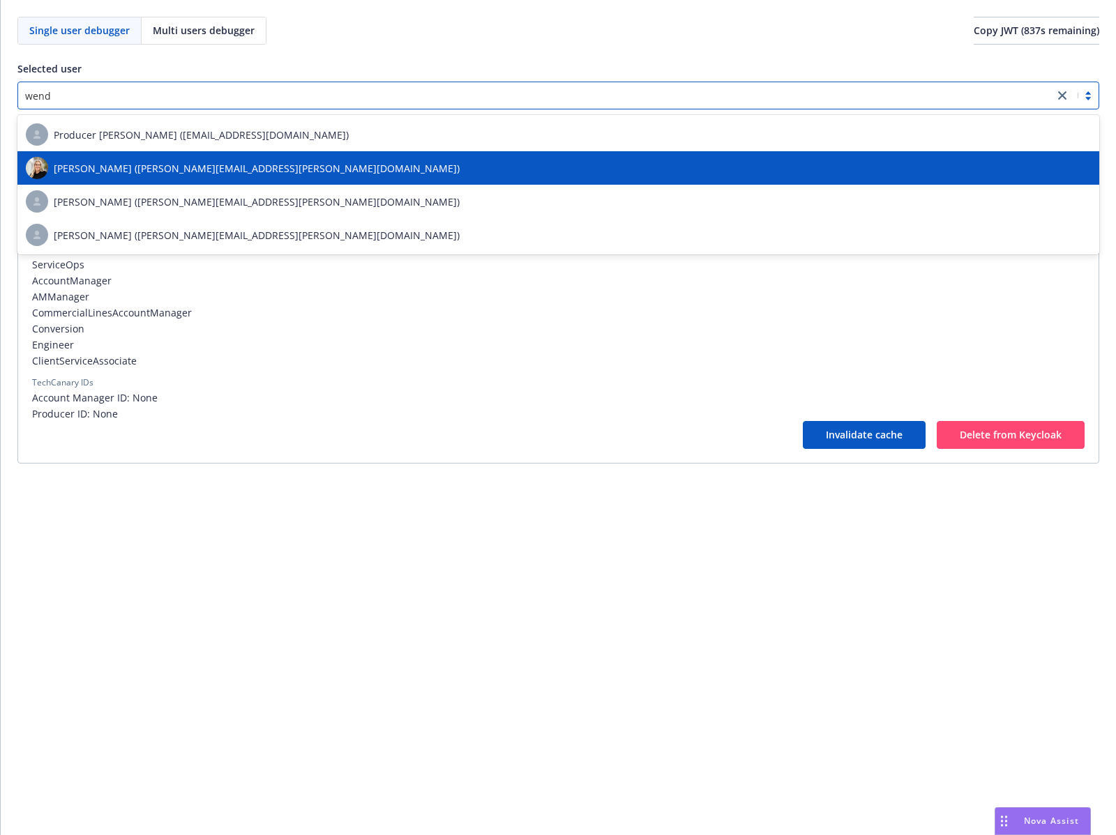
click at [192, 161] on span "[PERSON_NAME] ([PERSON_NAME][EMAIL_ADDRESS][PERSON_NAME][DOMAIN_NAME])" at bounding box center [257, 168] width 406 height 15
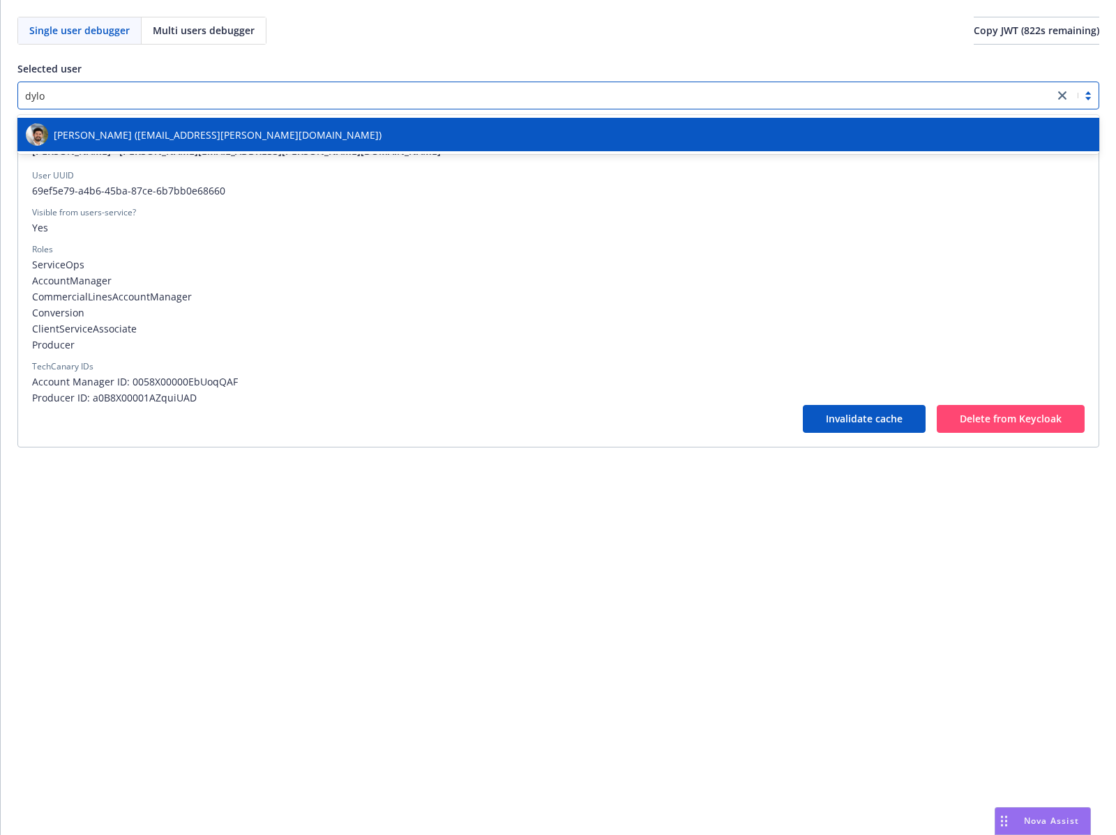
type input "dylon"
click at [98, 135] on span "[PERSON_NAME] ([EMAIL_ADDRESS][PERSON_NAME][DOMAIN_NAME])" at bounding box center [218, 135] width 328 height 15
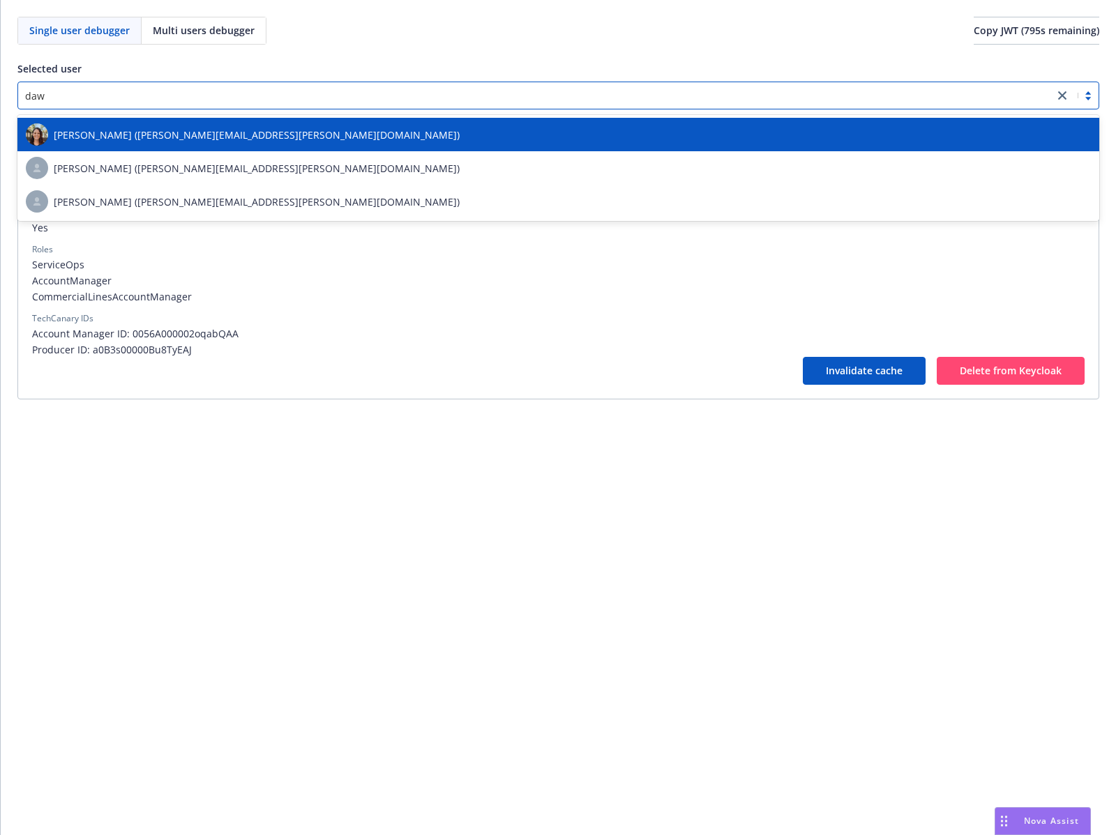
type input "[PERSON_NAME]"
click at [264, 124] on div "[PERSON_NAME] ([PERSON_NAME][EMAIL_ADDRESS][PERSON_NAME][DOMAIN_NAME])" at bounding box center [558, 134] width 1065 height 22
